Goal: Task Accomplishment & Management: Use online tool/utility

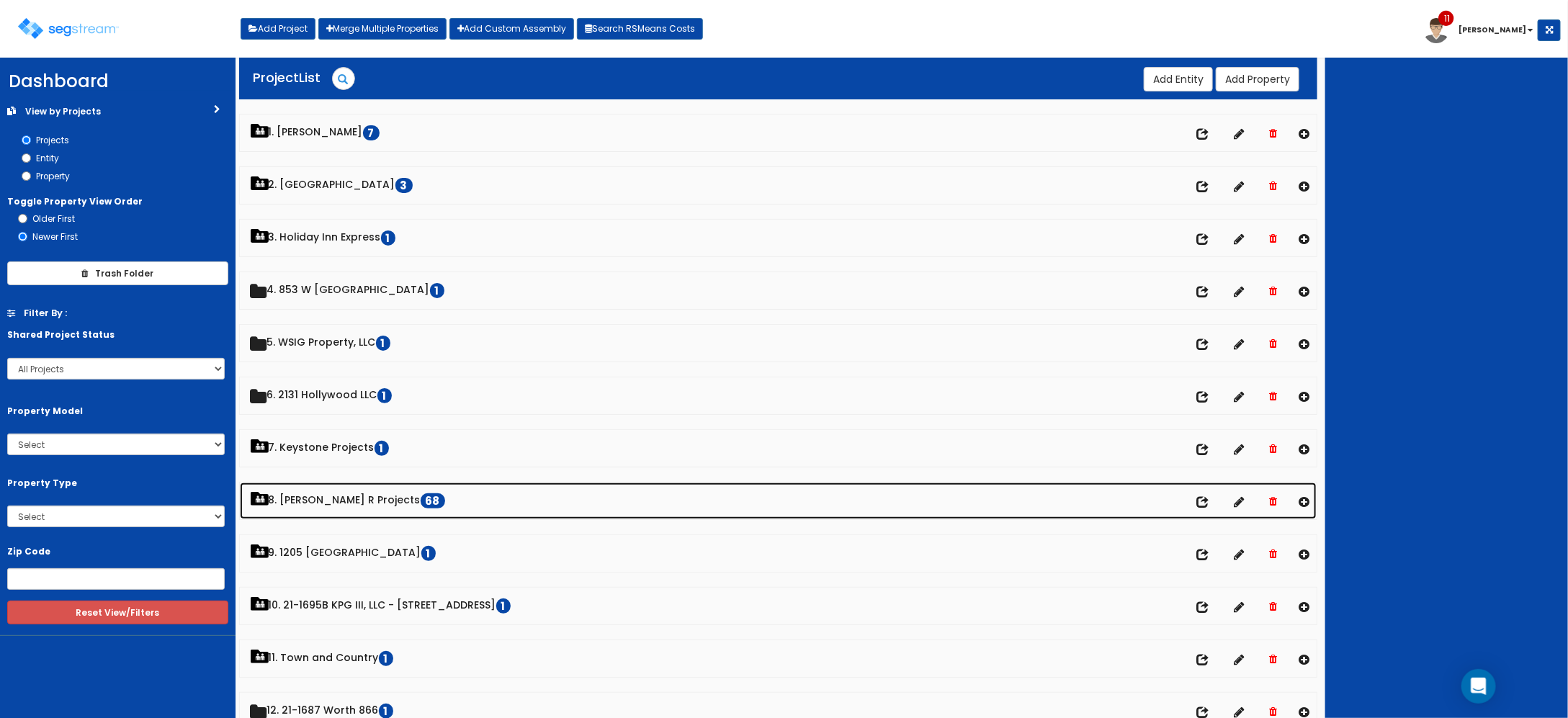
click at [309, 496] on link "8. [PERSON_NAME] R Projects 68" at bounding box center [778, 500] width 1077 height 36
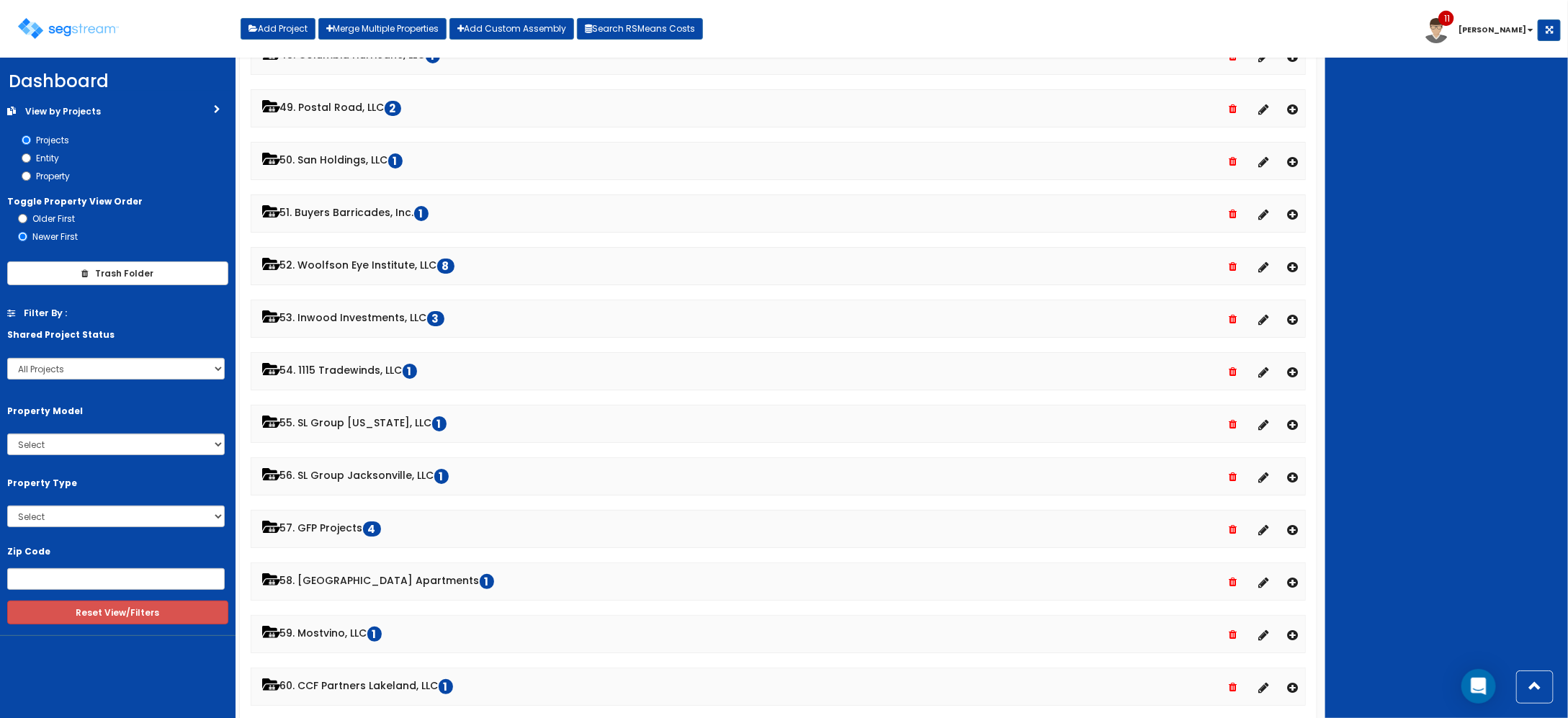
scroll to position [3061, 0]
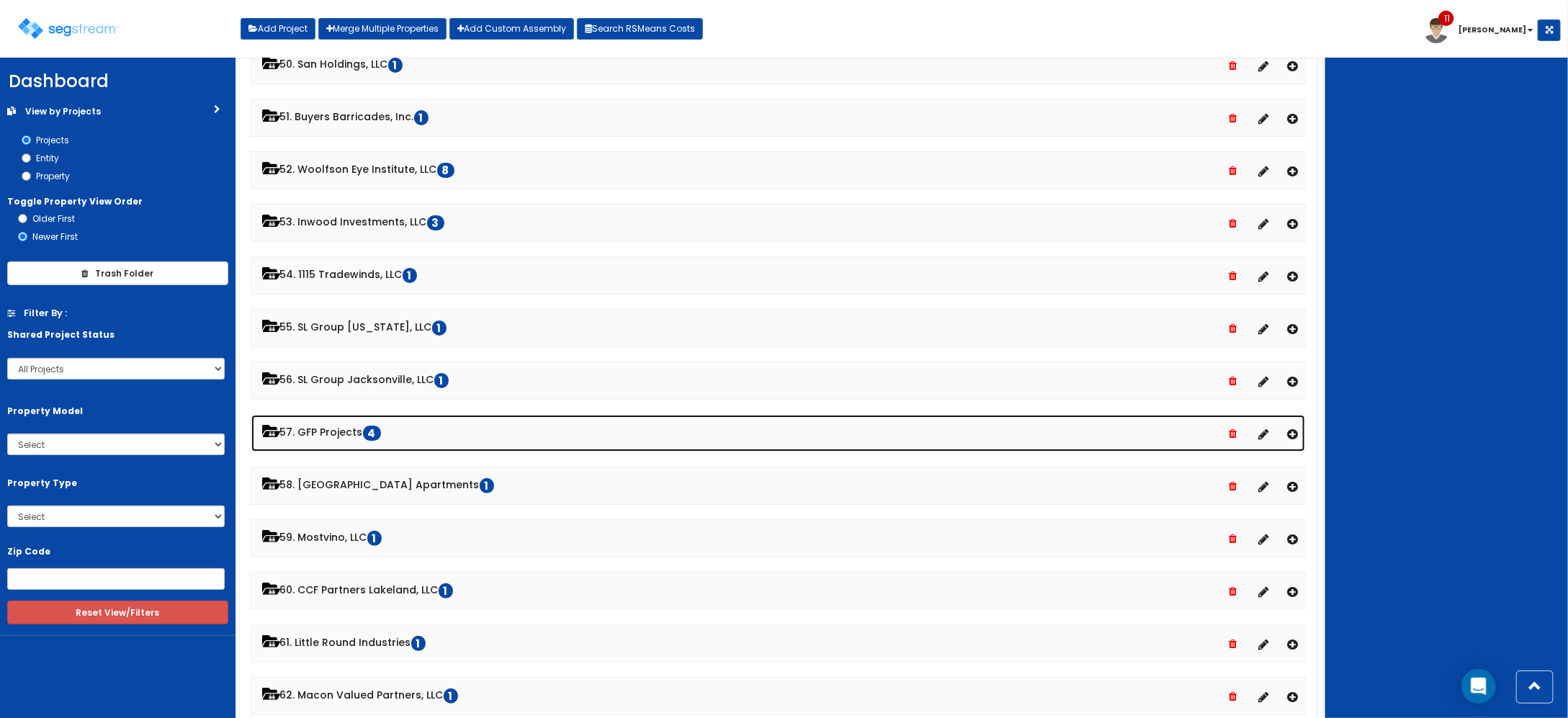
click at [337, 448] on link "57. GFP Projects 4" at bounding box center [778, 433] width 1054 height 36
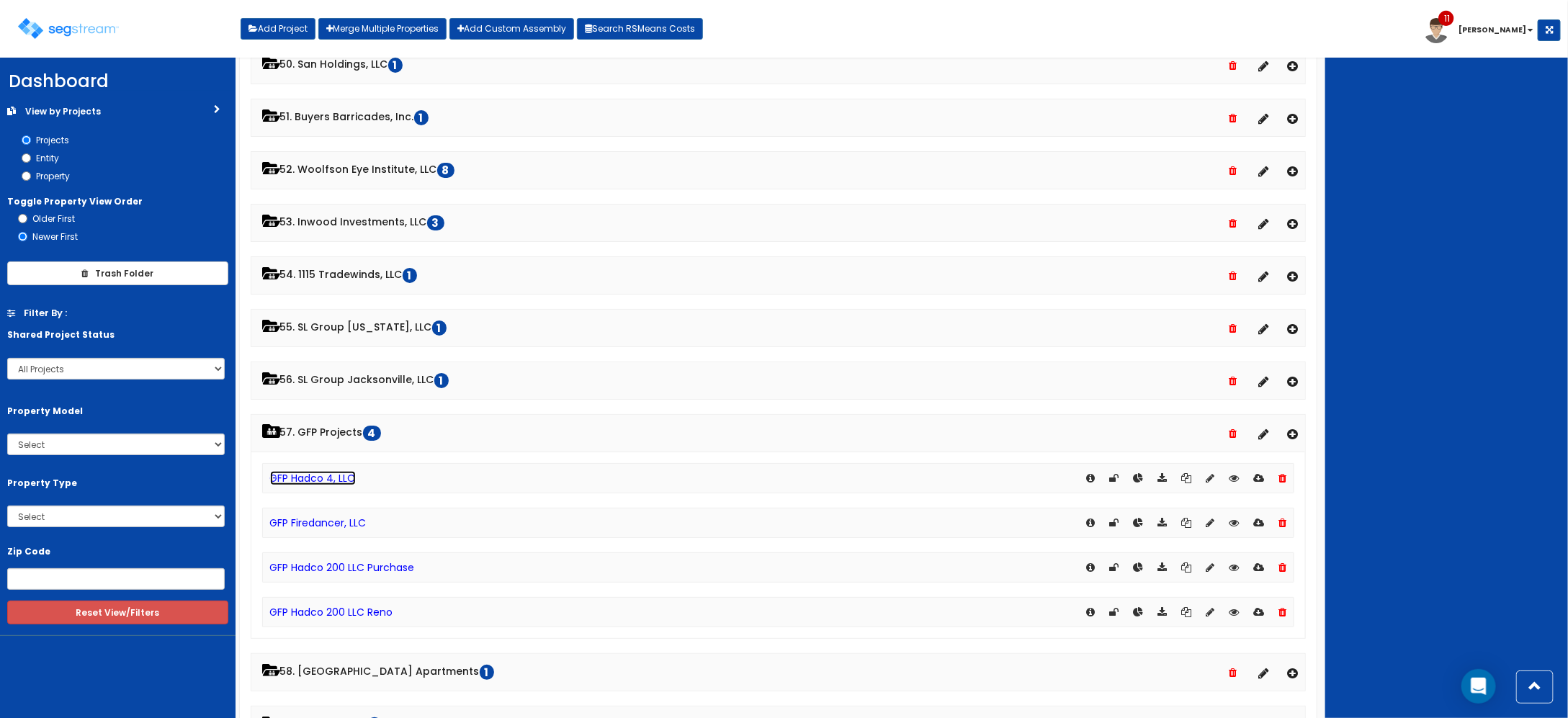
click at [342, 485] on link "GFP Hadco 4, LLC" at bounding box center [313, 477] width 86 height 14
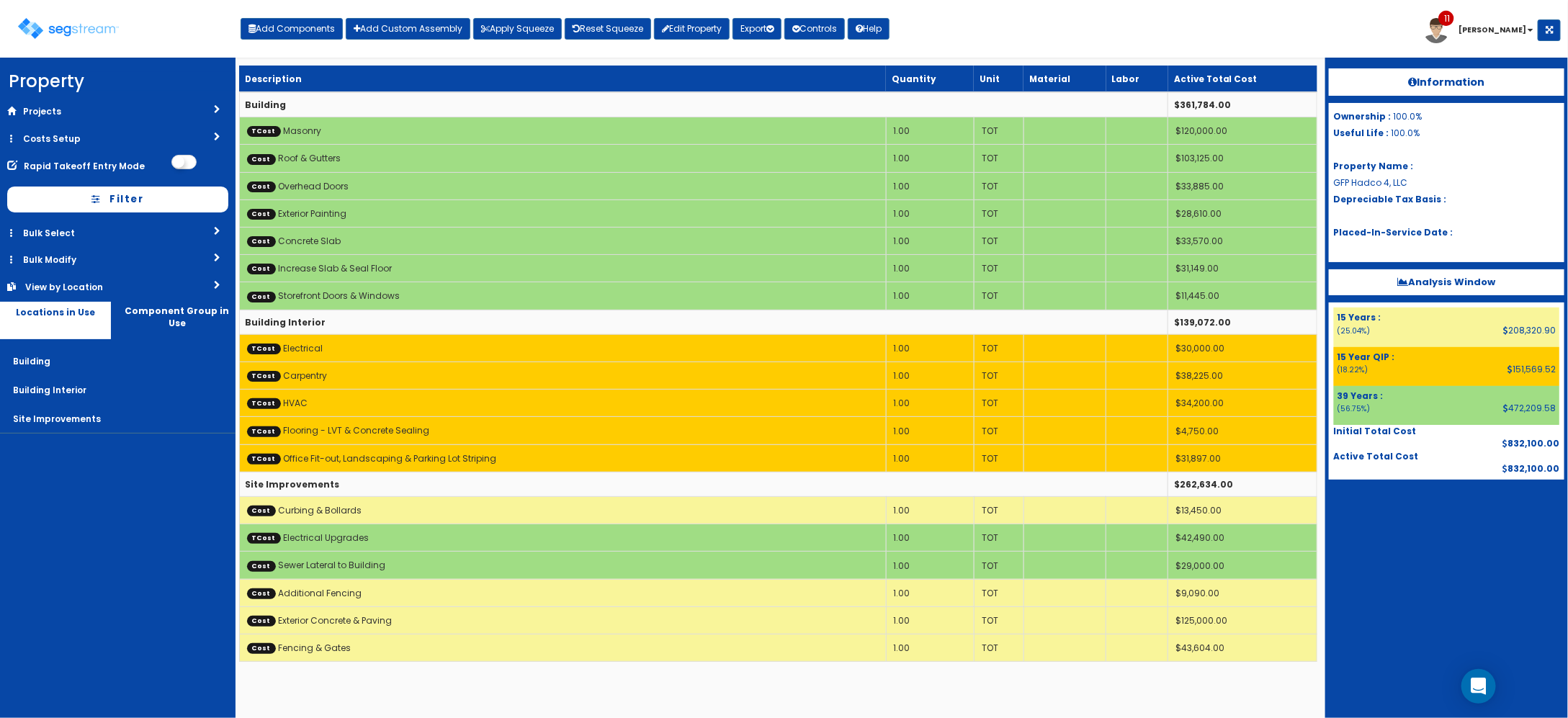
click at [1438, 548] on div at bounding box center [1447, 515] width 236 height 72
click at [1435, 524] on div at bounding box center [1447, 515] width 236 height 72
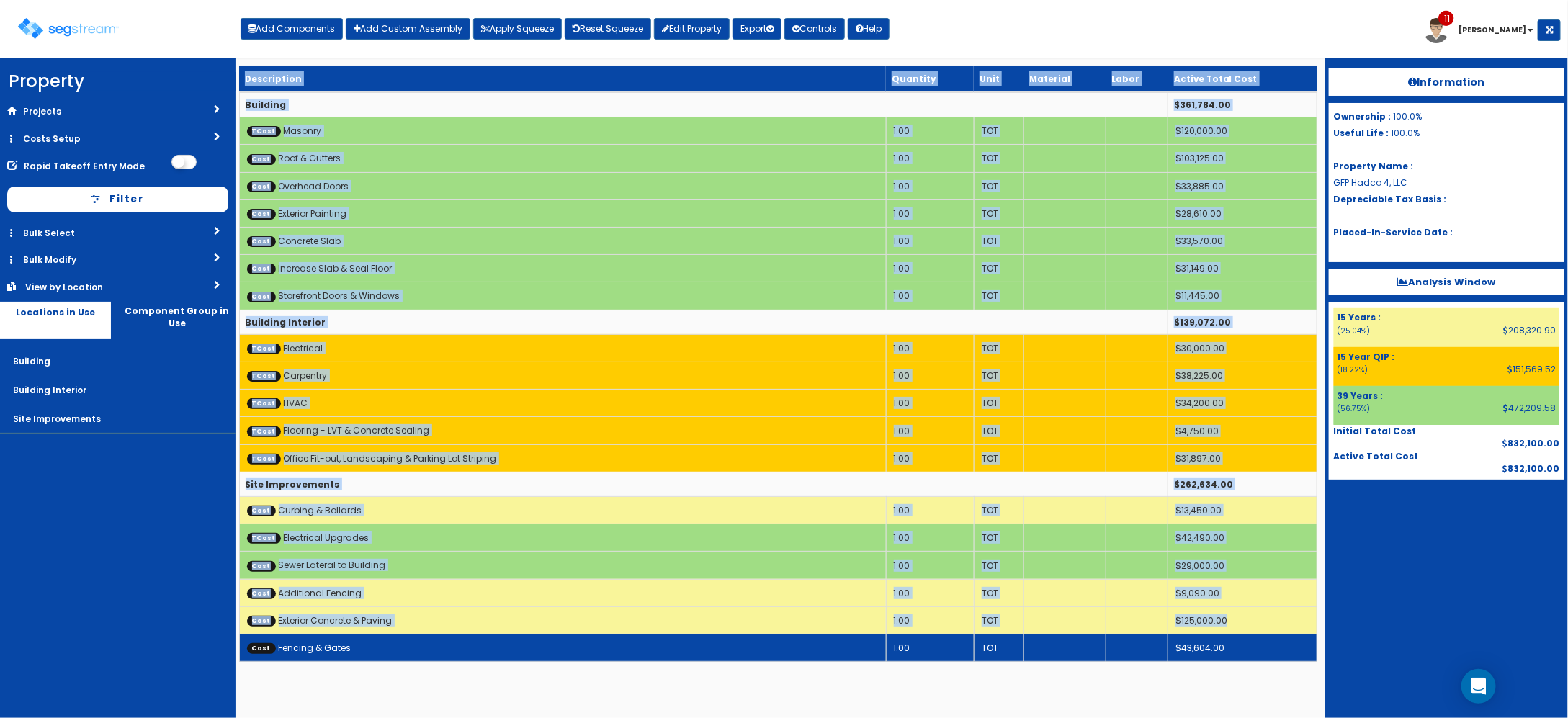
drag, startPoint x: 66, startPoint y: 516, endPoint x: 239, endPoint y: 642, distance: 214.0
click at [239, 642] on div "Property DB Projects Recent Properties 4475 Buck Owens Boulevard - Renovations …" at bounding box center [784, 370] width 1568 height 613
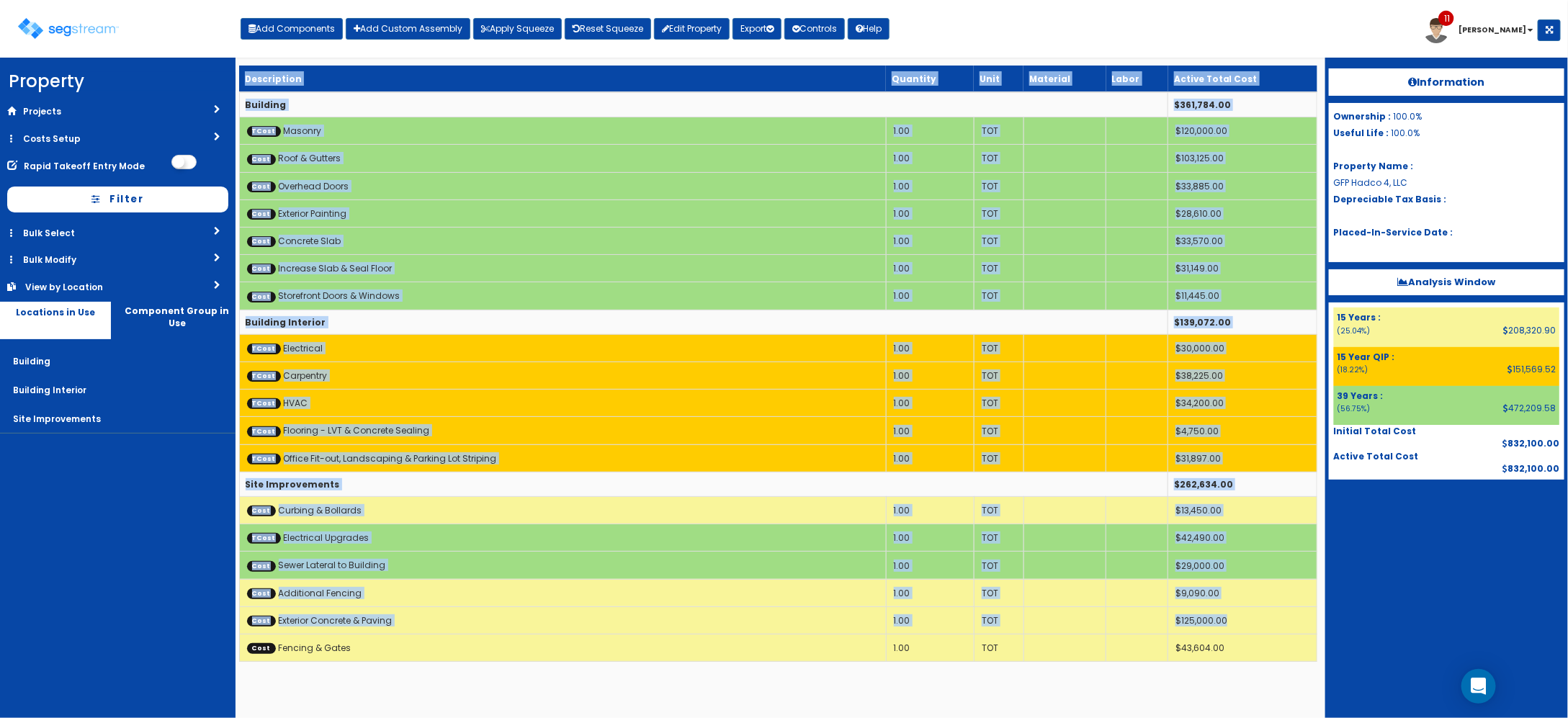
drag, startPoint x: 239, startPoint y: 642, endPoint x: 397, endPoint y: 701, distance: 168.7
click at [394, 676] on html "We are Building your Property. So please grab a coffee and let us do the heavy …" at bounding box center [784, 338] width 1568 height 676
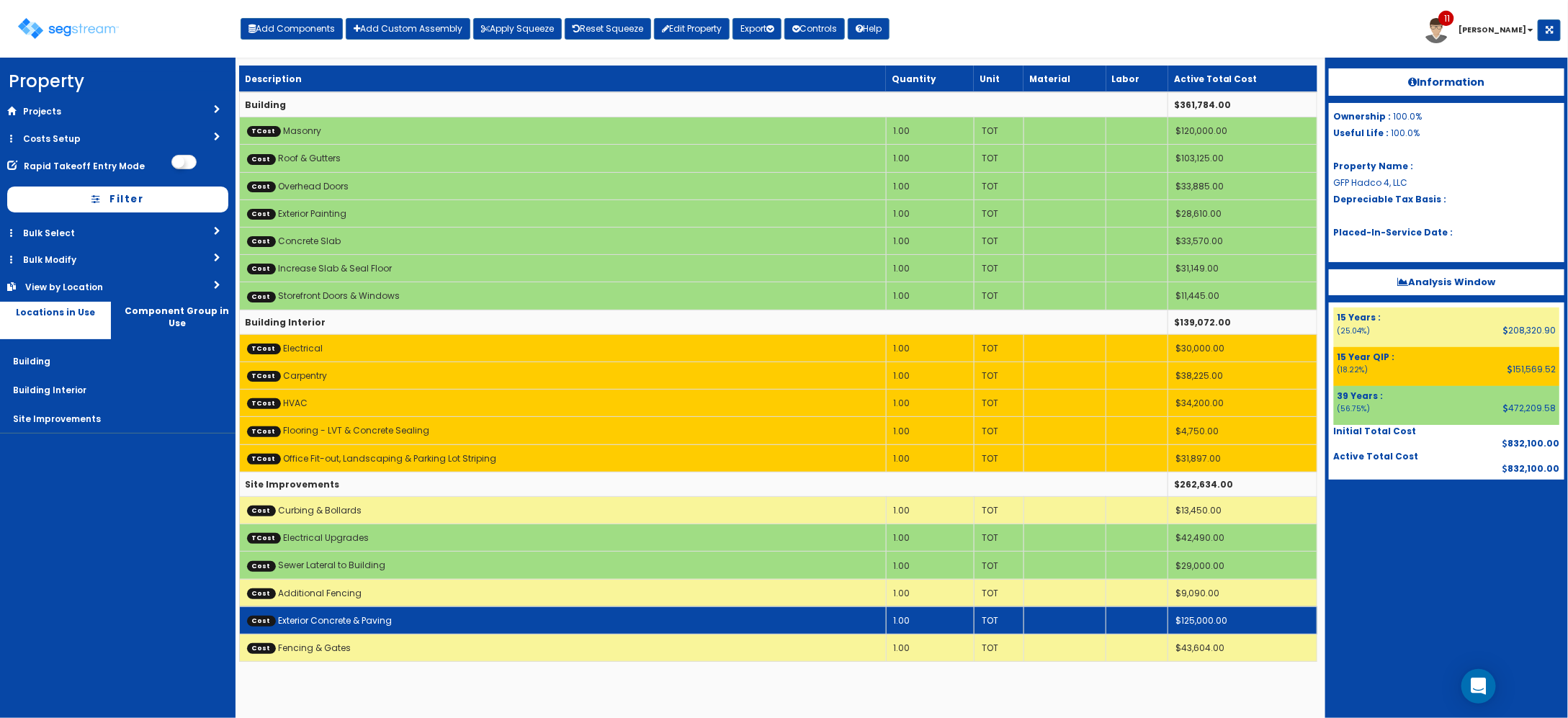
click at [414, 621] on td "Cost Exterior Concrete & Paving" at bounding box center [562, 620] width 646 height 28
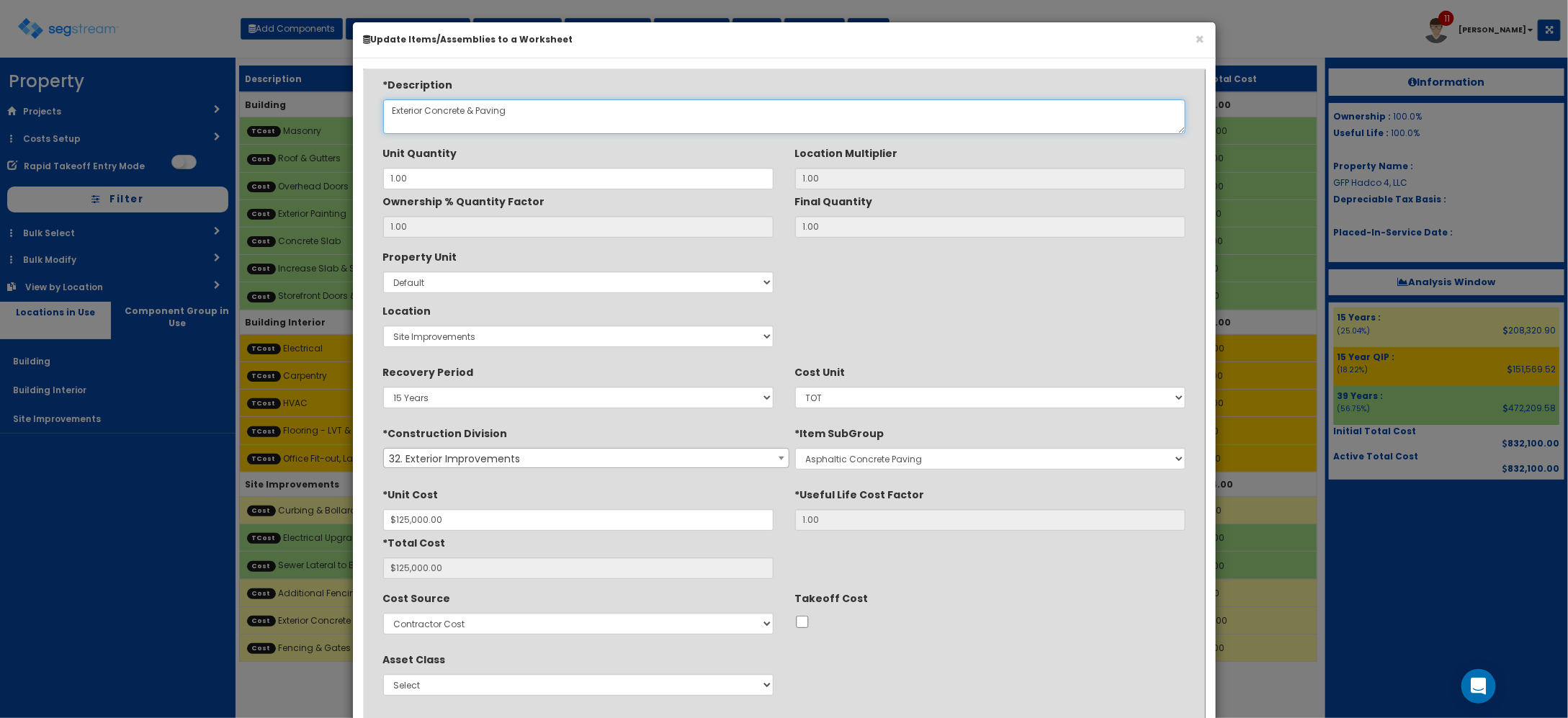
drag, startPoint x: 524, startPoint y: 114, endPoint x: 234, endPoint y: 124, distance: 290.2
click at [236, 126] on div "× Update Items/Assemblies to a Worksheet *Description Exterior Concrete & Pavin…" at bounding box center [784, 359] width 1568 height 718
drag, startPoint x: 203, startPoint y: 109, endPoint x: 110, endPoint y: 80, distance: 97.4
click at [116, 83] on div "× Update Items/Assemblies to a Worksheet *Description Exterior Concrete & Pavin…" at bounding box center [784, 359] width 1568 height 718
type textarea "Site Concrete"
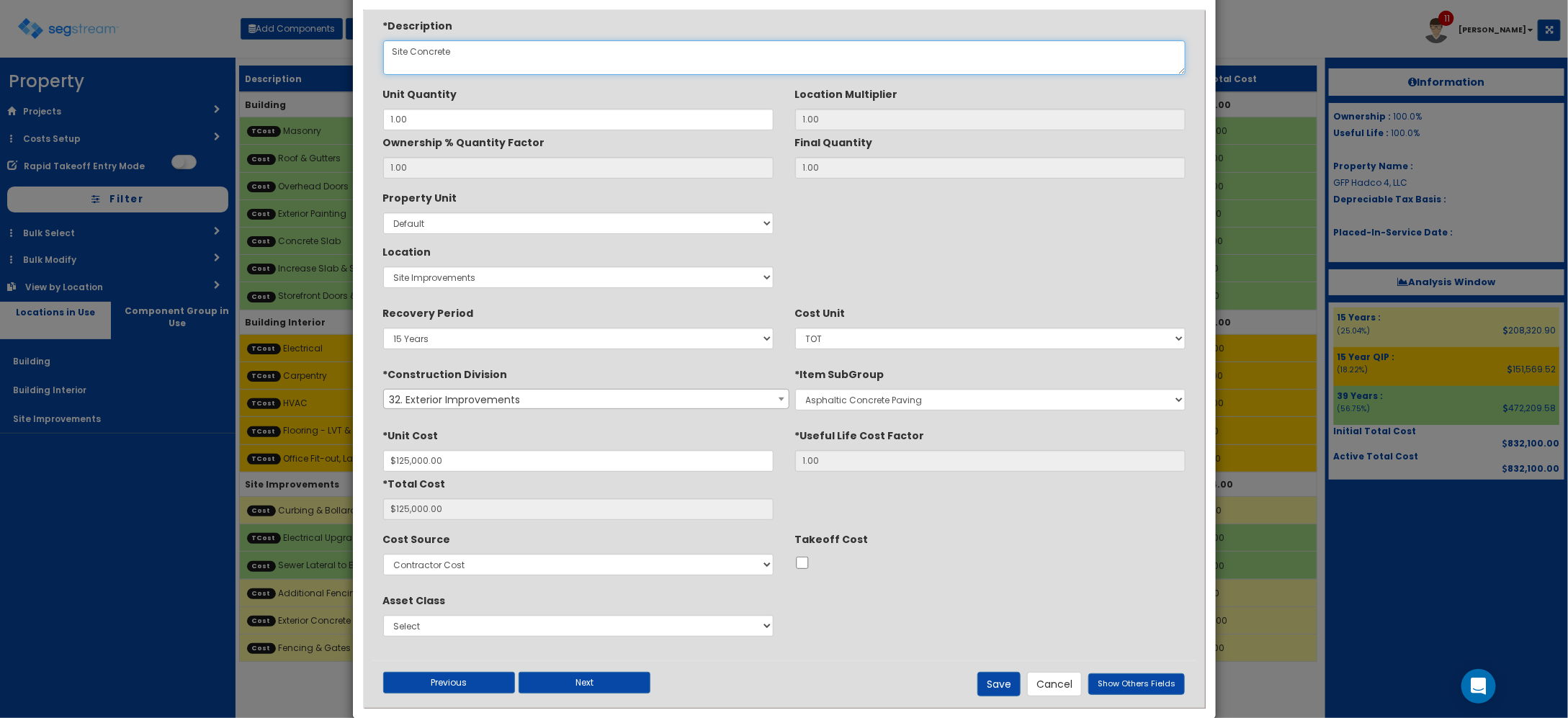
scroll to position [83, 0]
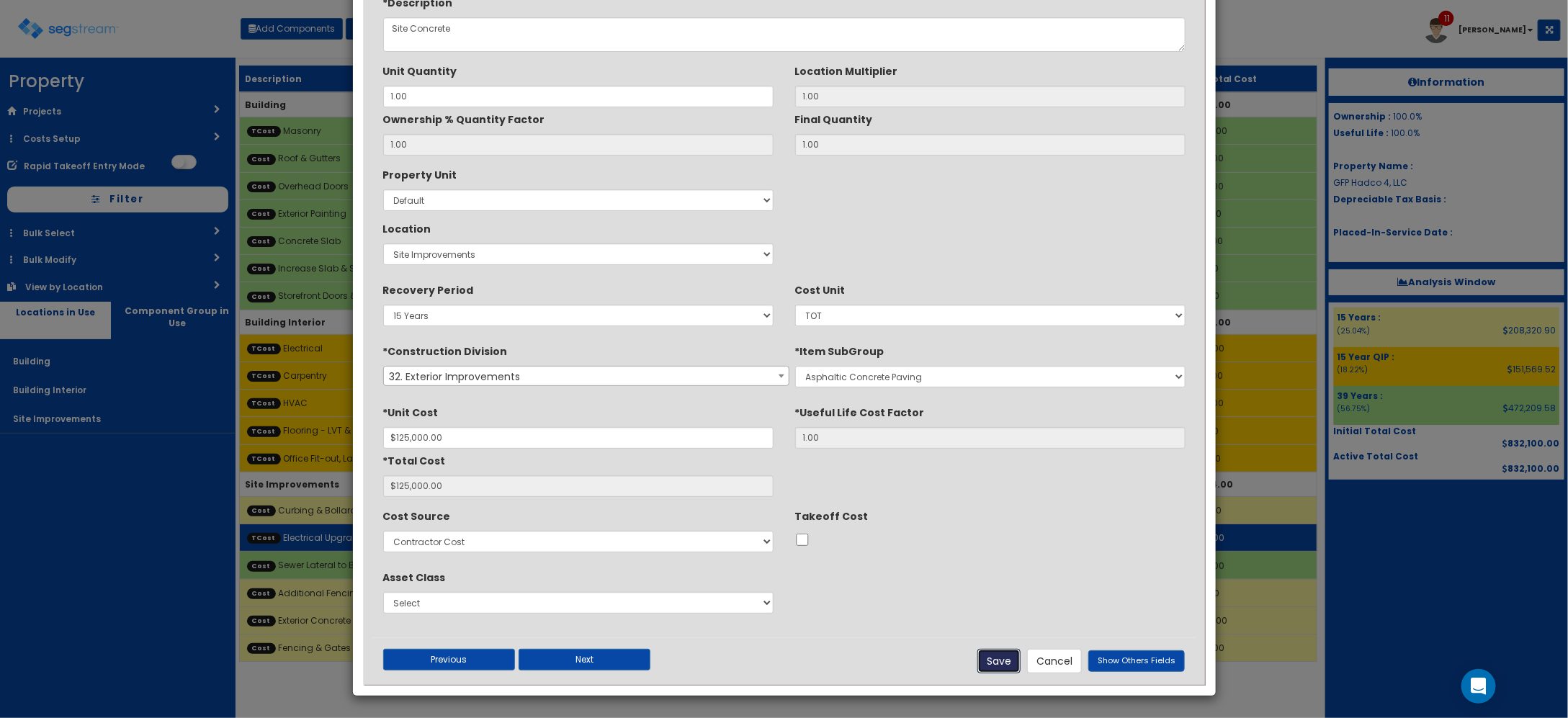
click at [1003, 661] on button "Save" at bounding box center [999, 662] width 43 height 25
